Goal: Navigation & Orientation: Find specific page/section

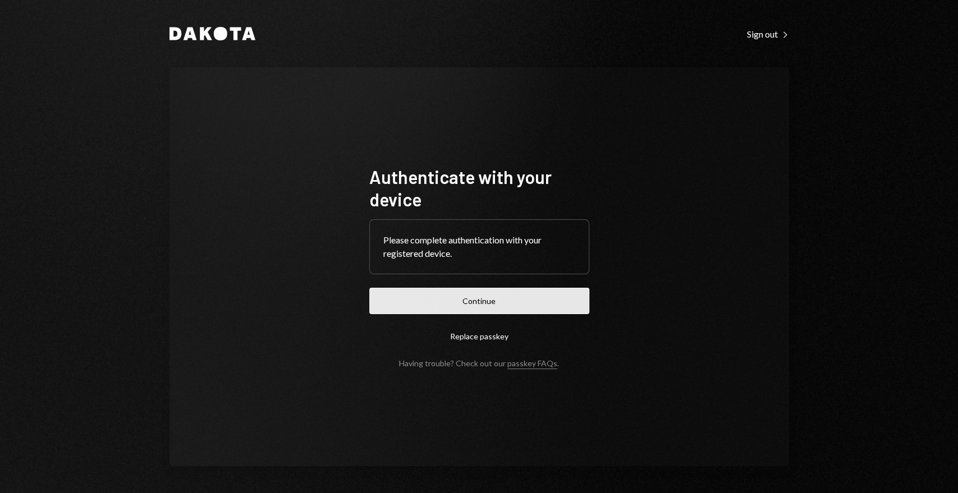
click at [441, 303] on button "Continue" at bounding box center [479, 301] width 220 height 26
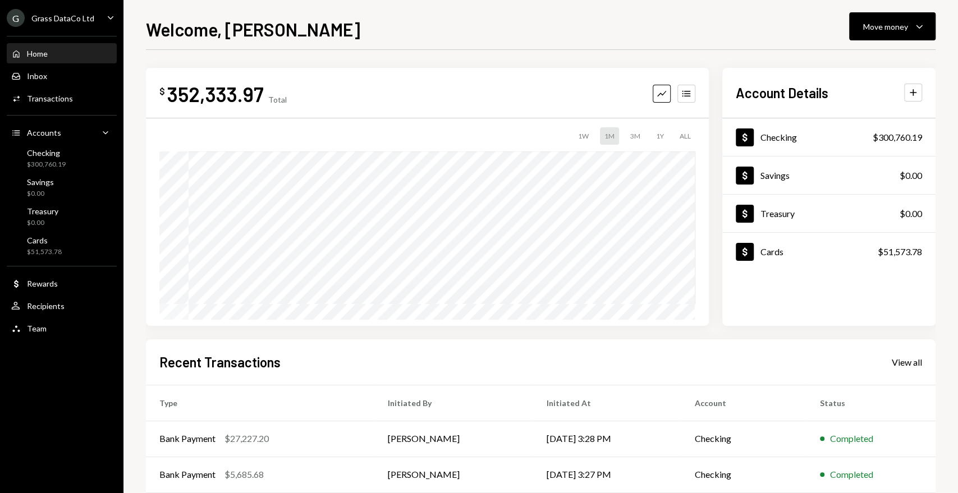
click at [61, 30] on div "Home Home Inbox Inbox Activities Transactions Accounts Accounts Caret Down Chec…" at bounding box center [61, 184] width 123 height 311
click at [60, 26] on div "G Grass DataCo Ltd" at bounding box center [51, 18] width 88 height 18
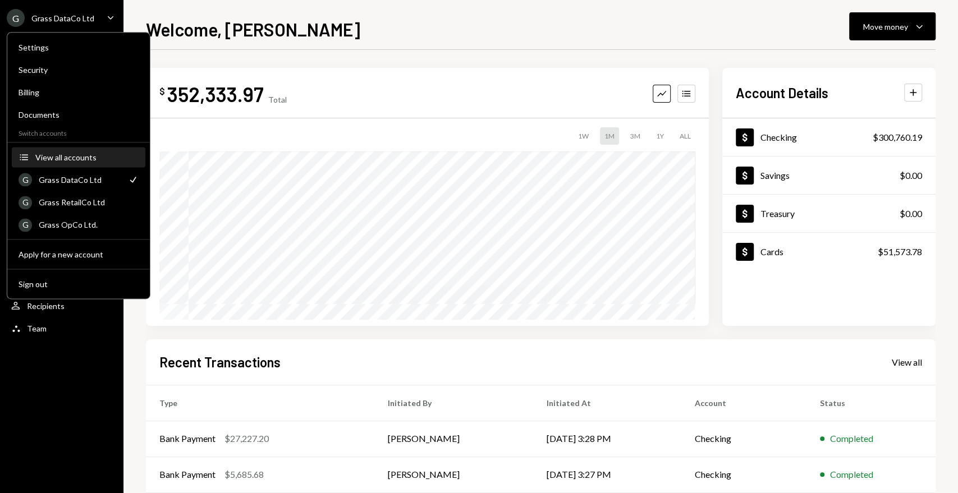
click at [45, 159] on div "View all accounts" at bounding box center [86, 158] width 103 height 10
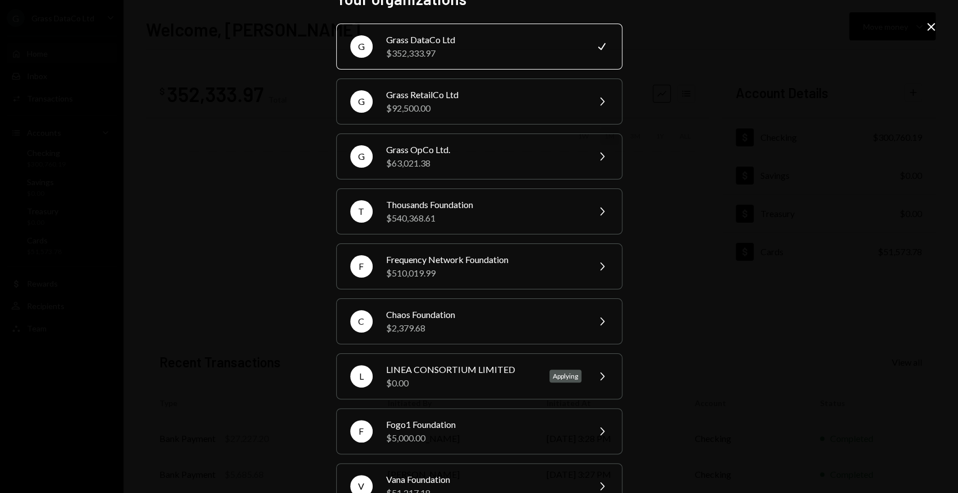
scroll to position [25, 0]
click at [474, 266] on div "$510,019.99" at bounding box center [483, 272] width 195 height 13
